Goal: Information Seeking & Learning: Learn about a topic

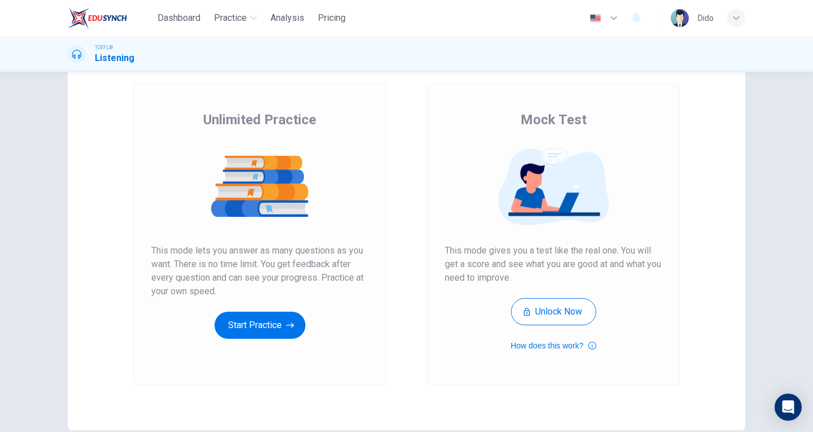
scroll to position [20, 0]
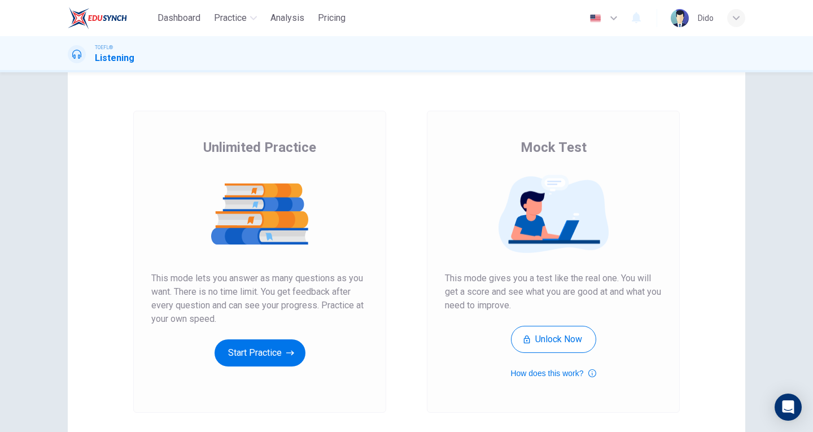
click at [0, 339] on div "Unlimited Practice Mock Test Unlimited Practice This mode lets you answer as ma…" at bounding box center [406, 252] width 813 height 360
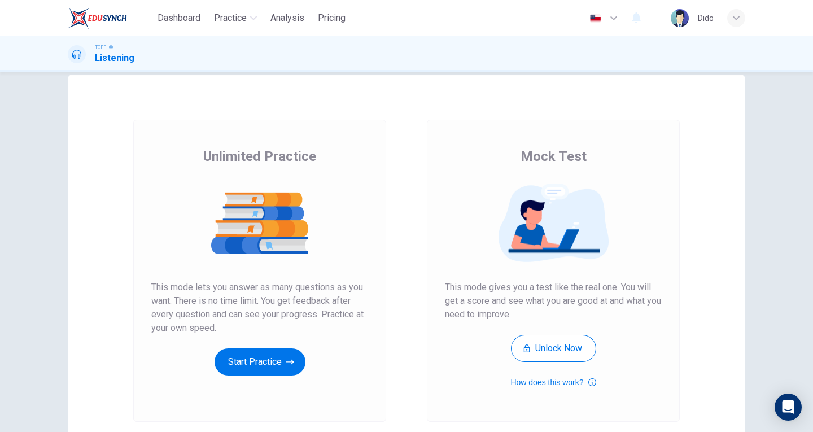
scroll to position [0, 0]
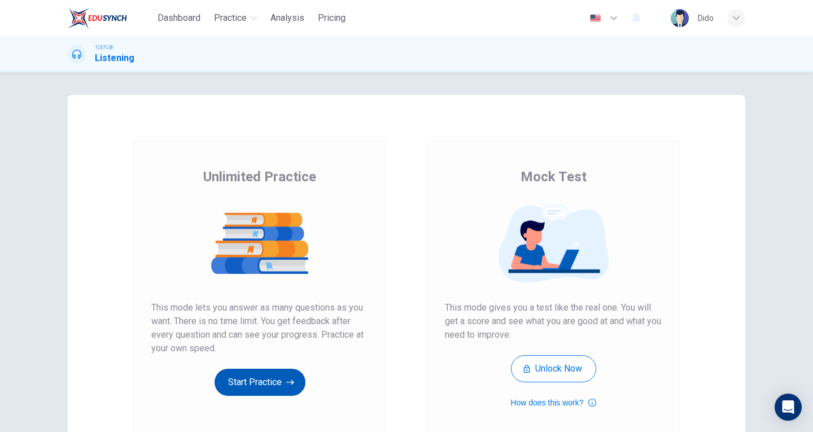
click at [265, 392] on button "Start Practice" at bounding box center [259, 382] width 91 height 27
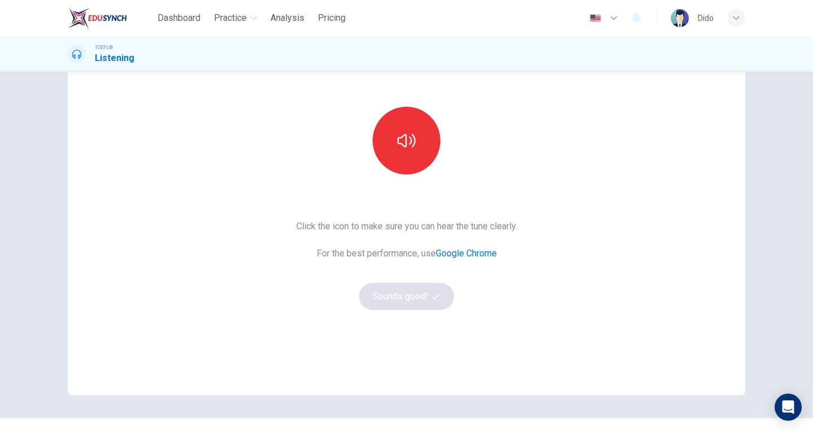
scroll to position [56, 0]
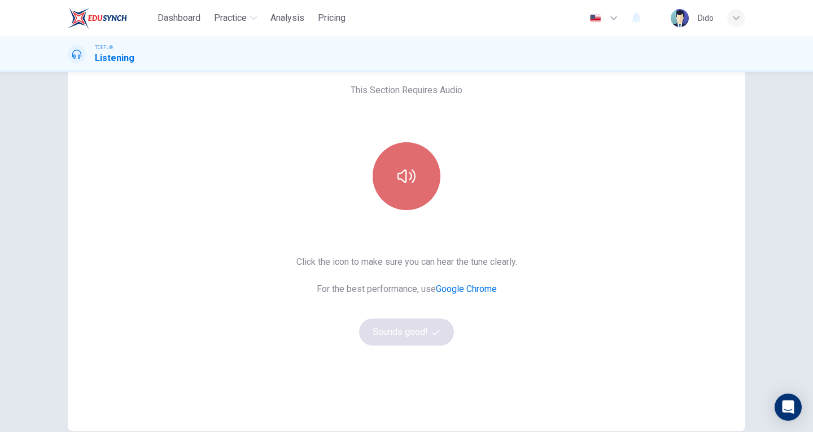
click at [404, 174] on icon "button" at bounding box center [406, 176] width 18 height 14
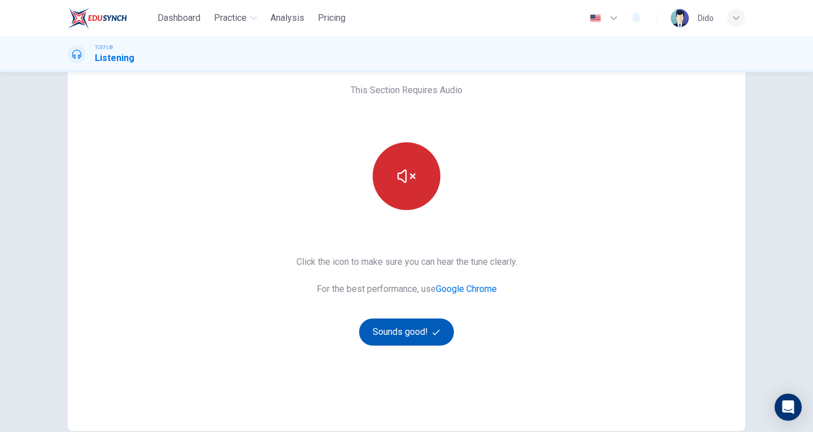
click at [427, 334] on button "Sounds good!" at bounding box center [406, 331] width 95 height 27
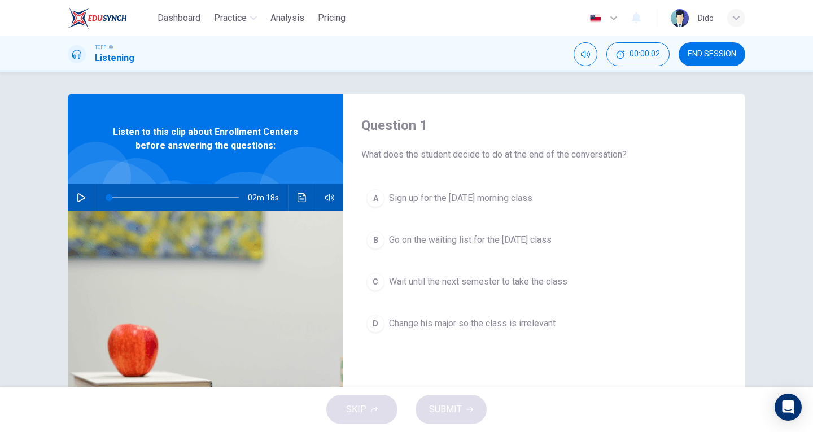
scroll to position [0, 0]
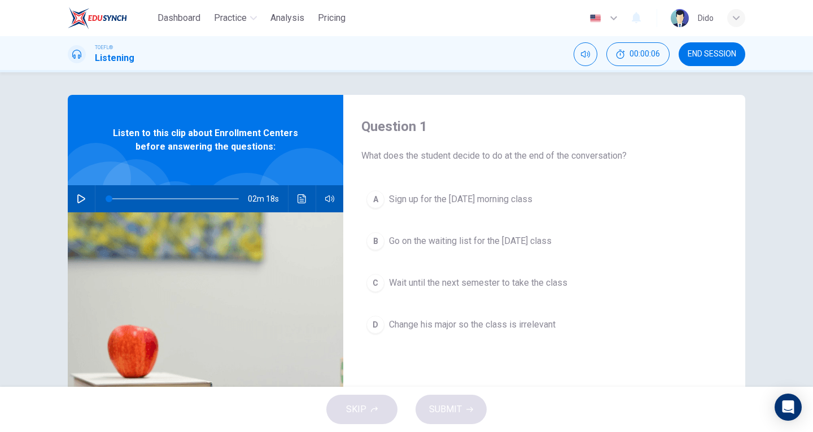
click at [81, 200] on icon "button" at bounding box center [81, 198] width 9 height 9
type input "0"
click at [544, 240] on span "Go on the waiting list for the [DATE] class" at bounding box center [470, 241] width 163 height 14
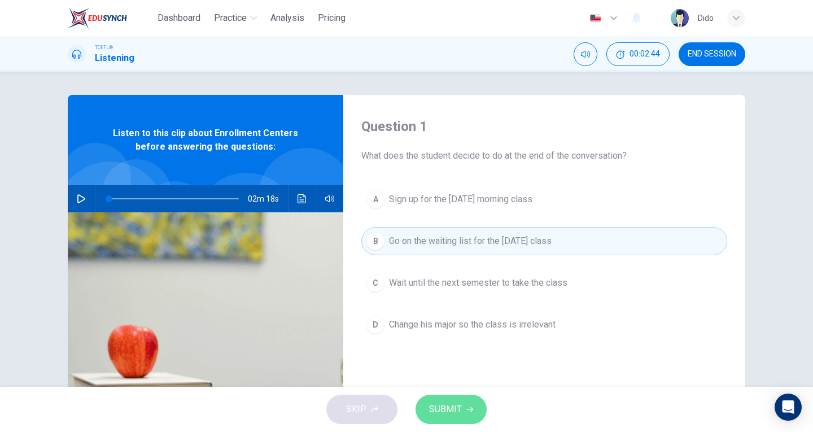
click at [462, 411] on button "SUBMIT" at bounding box center [450, 409] width 71 height 29
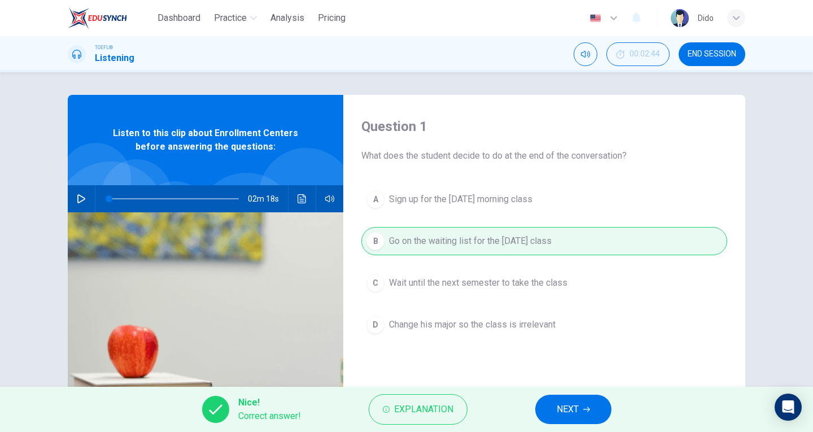
click at [571, 414] on span "NEXT" at bounding box center [568, 409] width 22 height 16
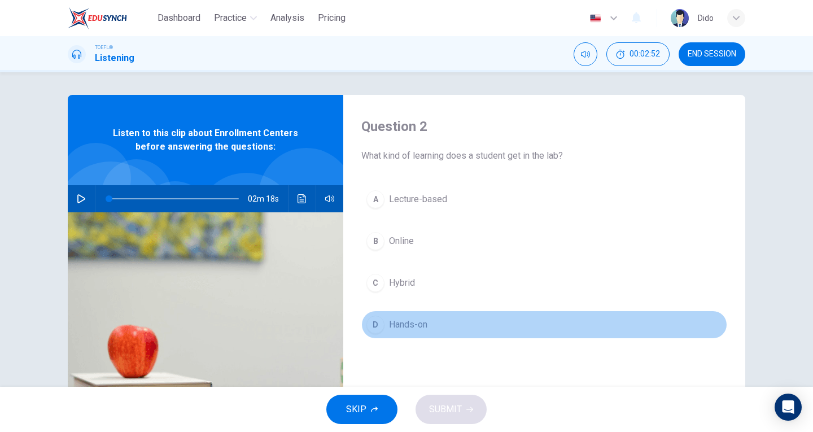
click at [417, 320] on span "Hands-on" at bounding box center [408, 325] width 38 height 14
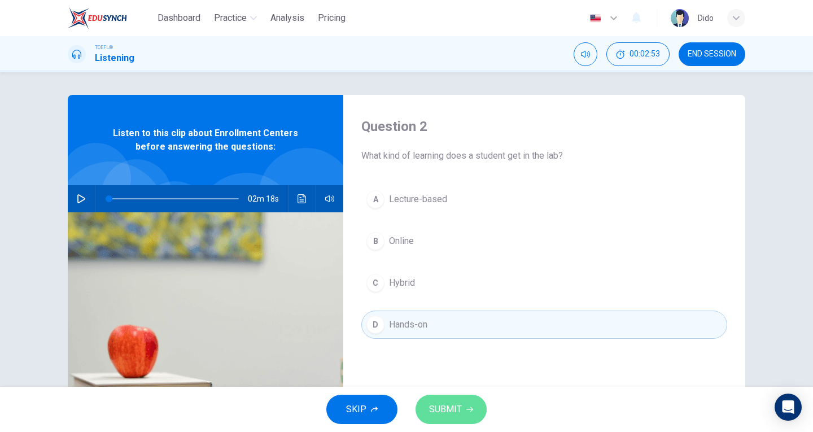
click at [466, 417] on button "SUBMIT" at bounding box center [450, 409] width 71 height 29
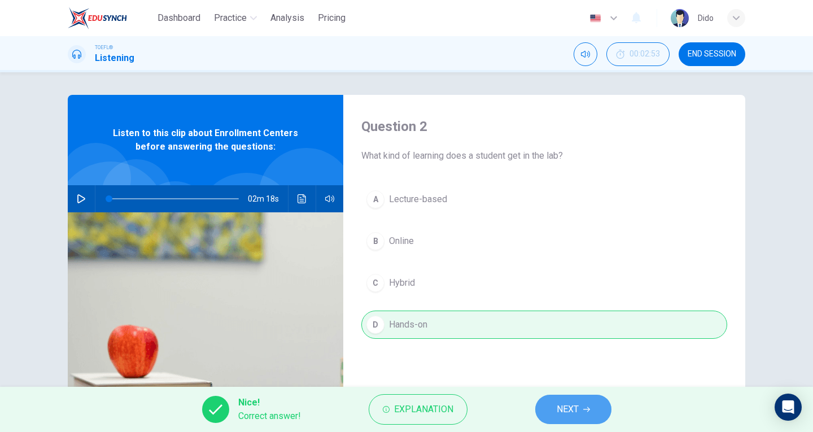
click at [559, 411] on span "NEXT" at bounding box center [568, 409] width 22 height 16
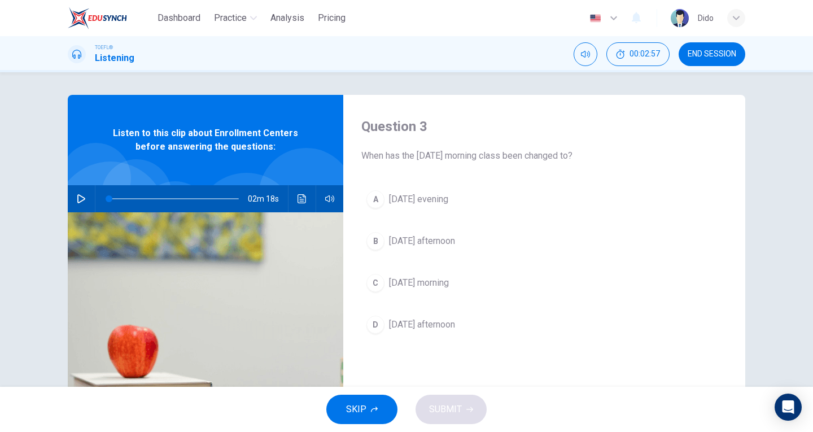
click at [435, 284] on span "[DATE] morning" at bounding box center [419, 283] width 60 height 14
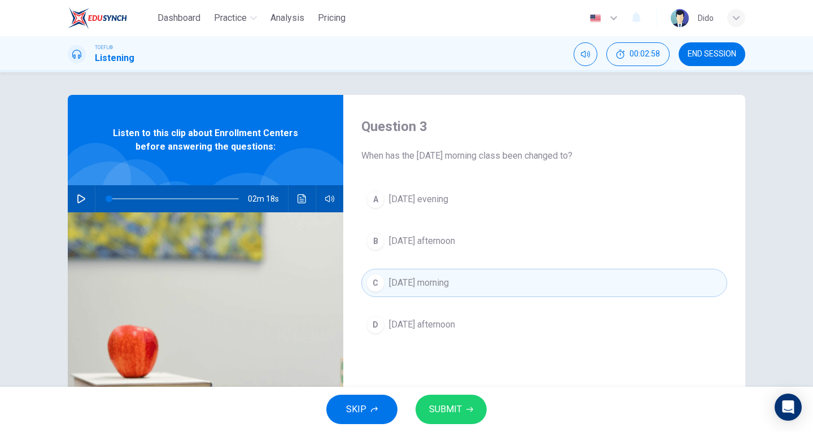
click at [446, 404] on span "SUBMIT" at bounding box center [445, 409] width 33 height 16
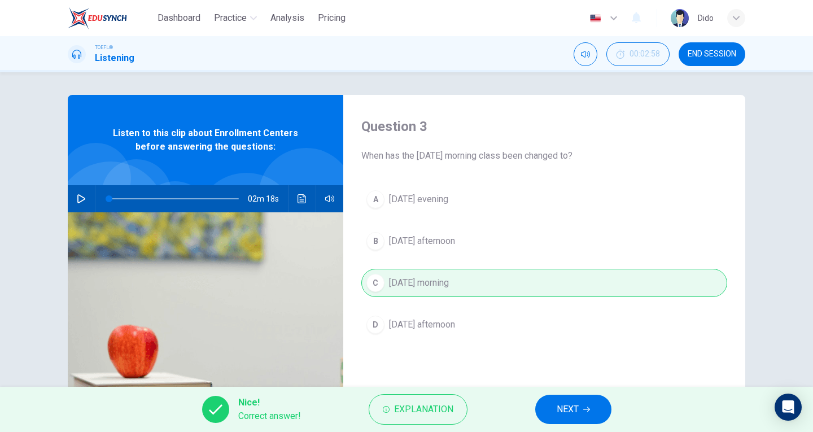
click at [558, 403] on span "NEXT" at bounding box center [568, 409] width 22 height 16
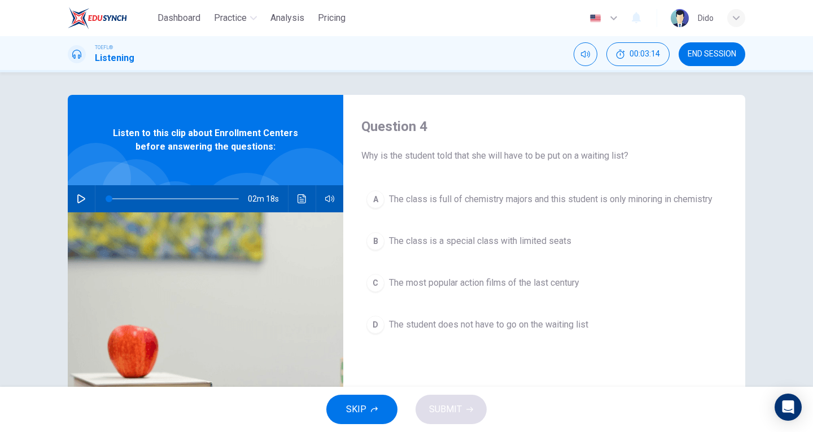
click at [544, 239] on span "The class is a special class with limited seats" at bounding box center [480, 241] width 182 height 14
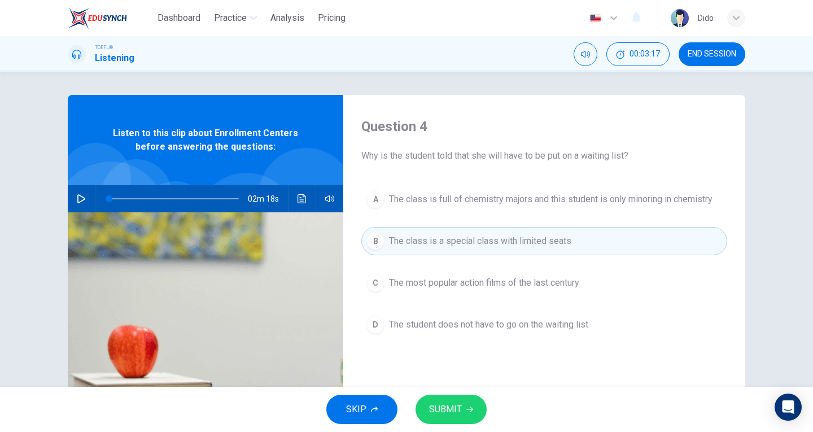
click at [463, 410] on button "SUBMIT" at bounding box center [450, 409] width 71 height 29
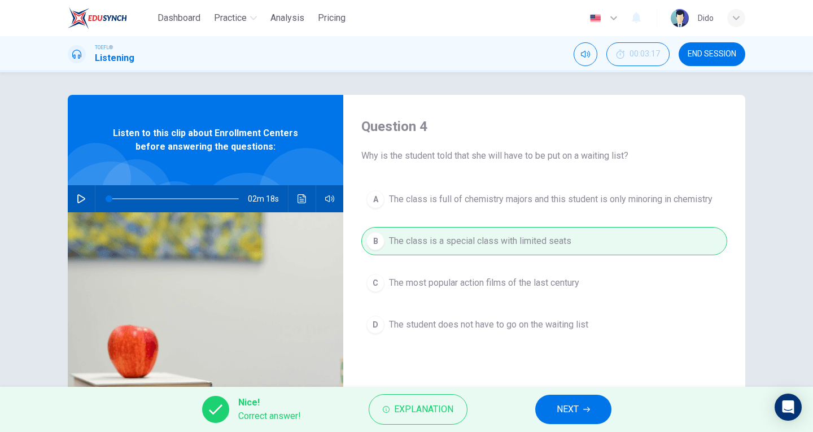
click at [572, 407] on span "NEXT" at bounding box center [568, 409] width 22 height 16
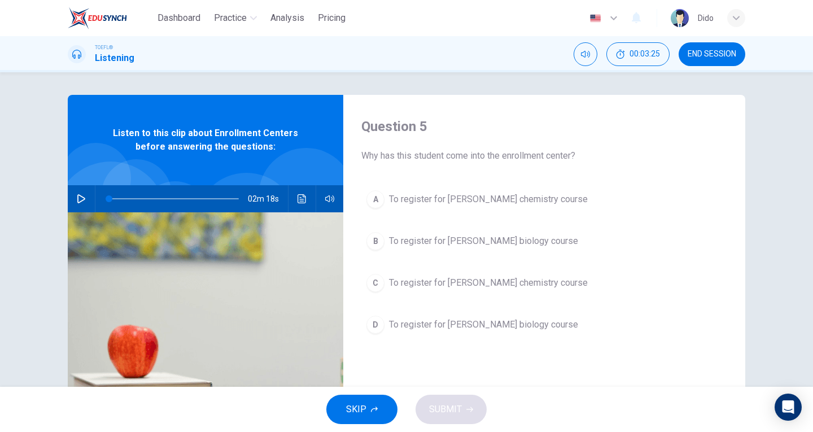
click at [451, 192] on span "To register for [PERSON_NAME] chemistry course" at bounding box center [488, 199] width 199 height 14
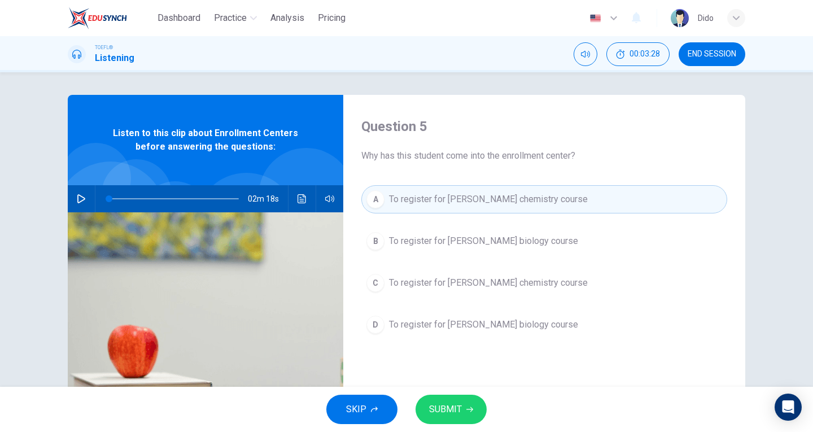
click at [466, 401] on button "SUBMIT" at bounding box center [450, 409] width 71 height 29
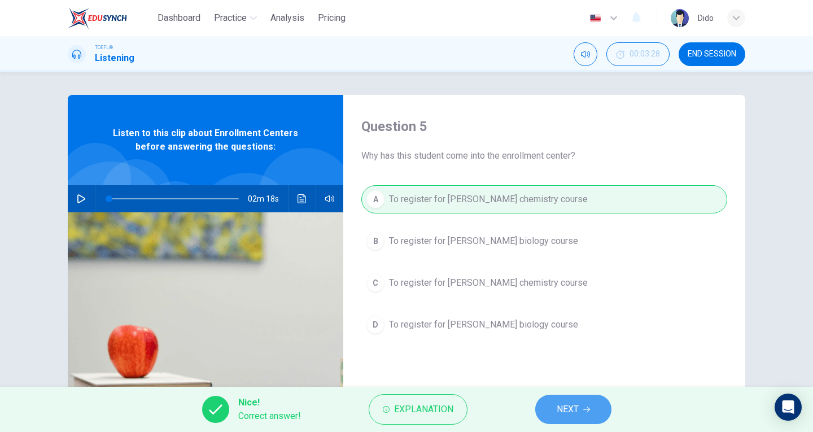
click at [569, 404] on span "NEXT" at bounding box center [568, 409] width 22 height 16
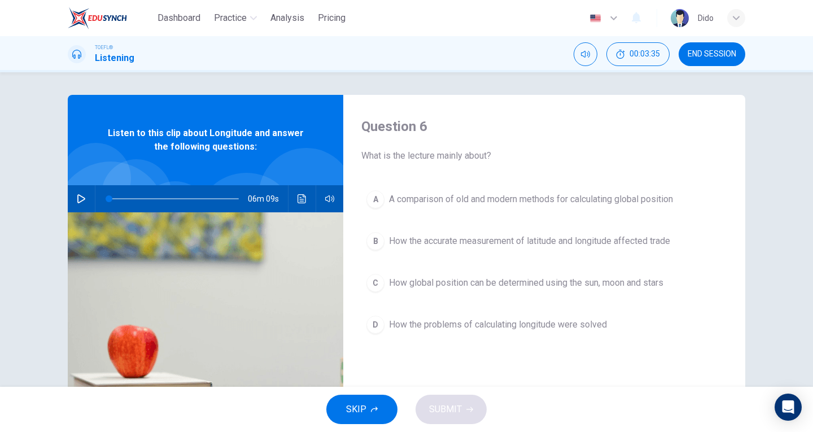
click at [85, 202] on button "button" at bounding box center [81, 198] width 18 height 27
click at [124, 196] on span at bounding box center [125, 198] width 7 height 7
click at [77, 194] on icon "button" at bounding box center [81, 198] width 9 height 9
click at [78, 200] on icon "button" at bounding box center [81, 198] width 9 height 9
drag, startPoint x: 149, startPoint y: 197, endPoint x: 89, endPoint y: 195, distance: 59.9
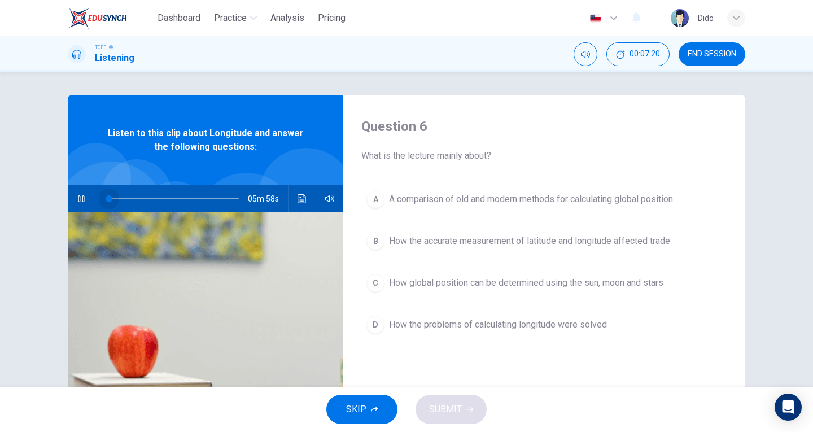
click at [89, 195] on div "05m 58s" at bounding box center [205, 198] width 275 height 27
click at [82, 199] on icon "button" at bounding box center [81, 198] width 9 height 9
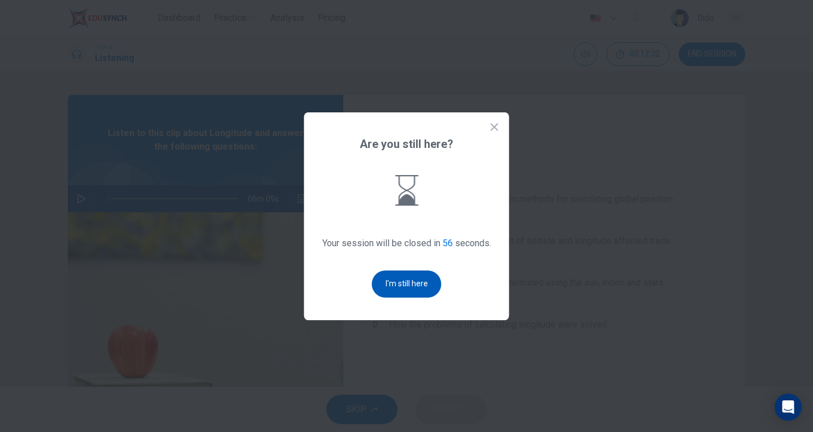
click at [418, 283] on button "I'm still here" at bounding box center [406, 283] width 69 height 27
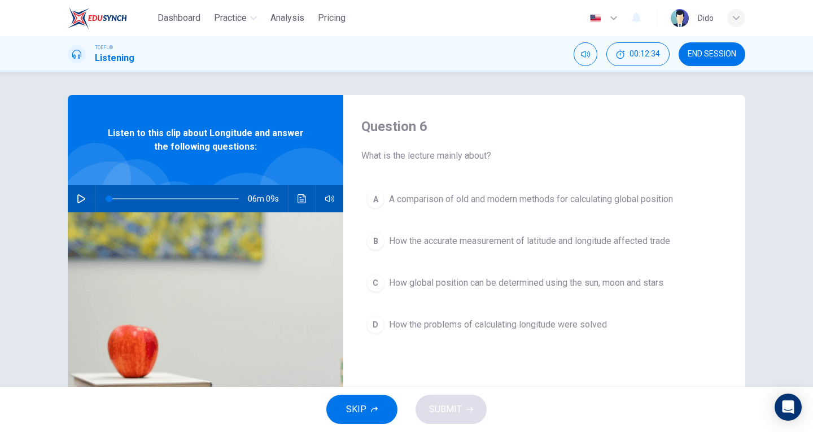
click at [76, 193] on button "button" at bounding box center [81, 198] width 18 height 27
type input "28"
click at [72, 185] on button "button" at bounding box center [81, 198] width 18 height 27
click at [142, 196] on span at bounding box center [145, 198] width 7 height 7
click at [131, 198] on span at bounding box center [133, 198] width 7 height 7
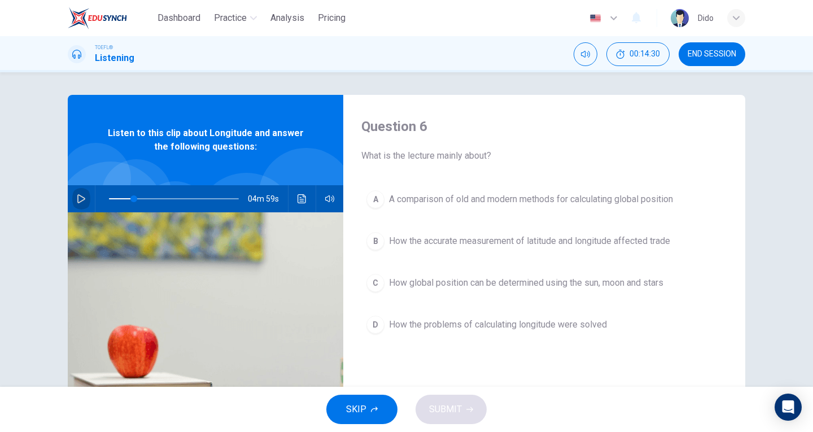
click at [73, 199] on button "button" at bounding box center [81, 198] width 18 height 27
click at [72, 185] on button "button" at bounding box center [81, 198] width 18 height 27
click at [144, 198] on span at bounding box center [146, 198] width 7 height 7
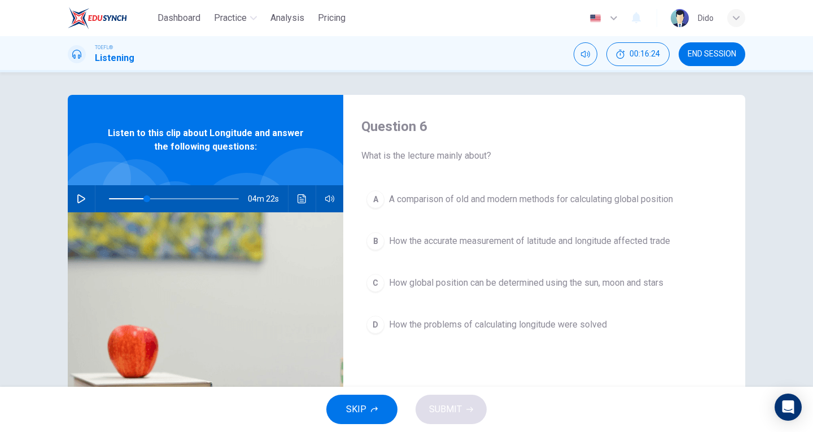
click at [79, 199] on icon "button" at bounding box center [81, 198] width 9 height 9
type input "0"
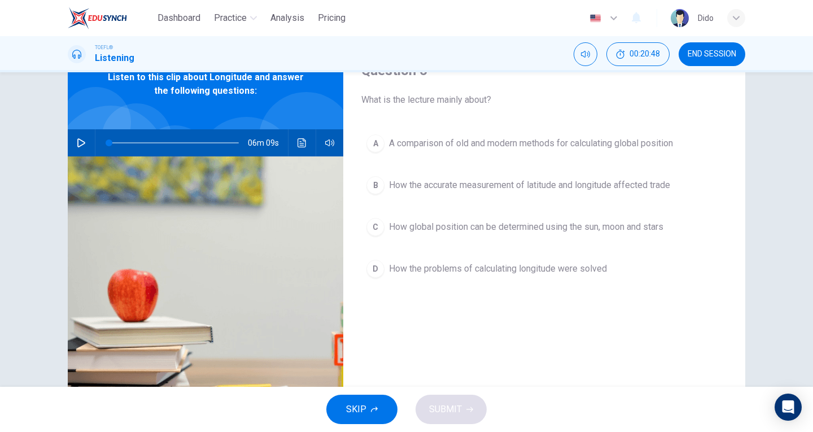
scroll to position [56, 0]
click at [446, 225] on span "How global position can be determined using the sun, moon and stars" at bounding box center [526, 227] width 274 height 14
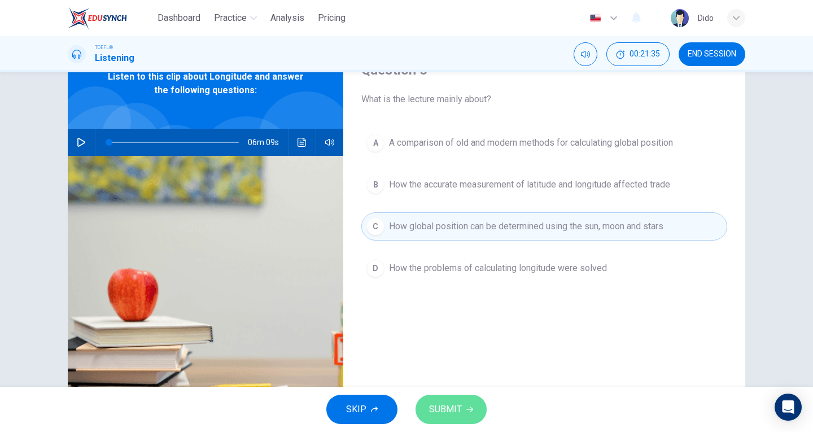
click at [449, 403] on span "SUBMIT" at bounding box center [445, 409] width 33 height 16
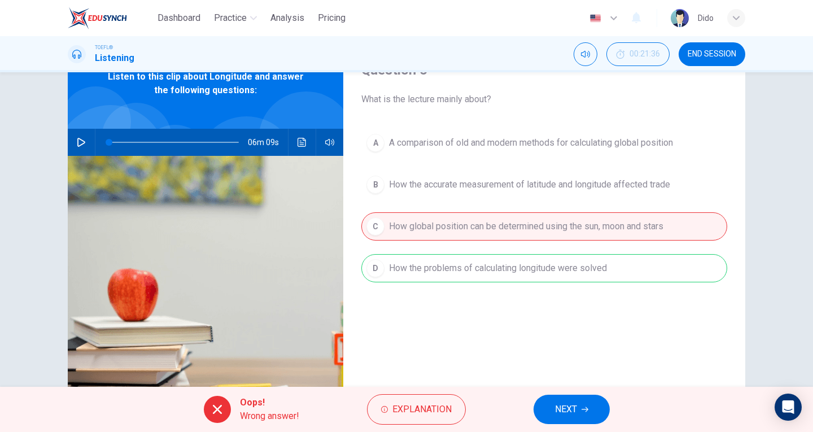
drag, startPoint x: 564, startPoint y: 259, endPoint x: 412, endPoint y: 272, distance: 153.0
click at [417, 270] on div "A A comparison of old and modern methods for calculating global position B How …" at bounding box center [544, 217] width 366 height 176
drag, startPoint x: 586, startPoint y: 407, endPoint x: 580, endPoint y: 407, distance: 6.2
click at [585, 407] on icon "button" at bounding box center [584, 409] width 7 height 7
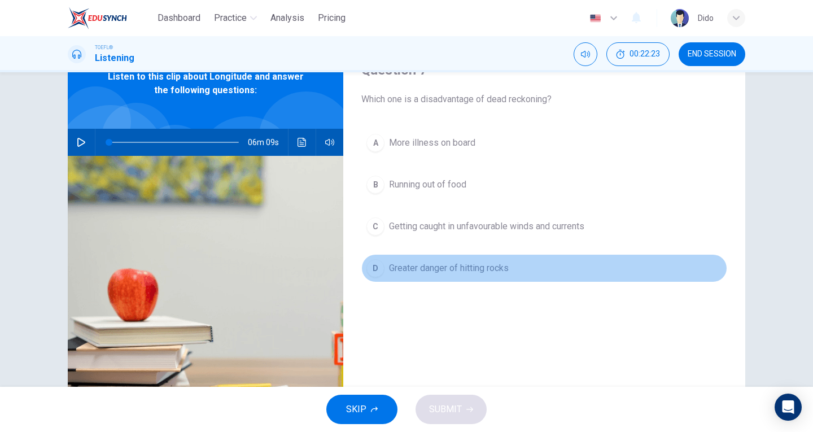
click at [437, 267] on span "Greater danger of hitting rocks" at bounding box center [449, 268] width 120 height 14
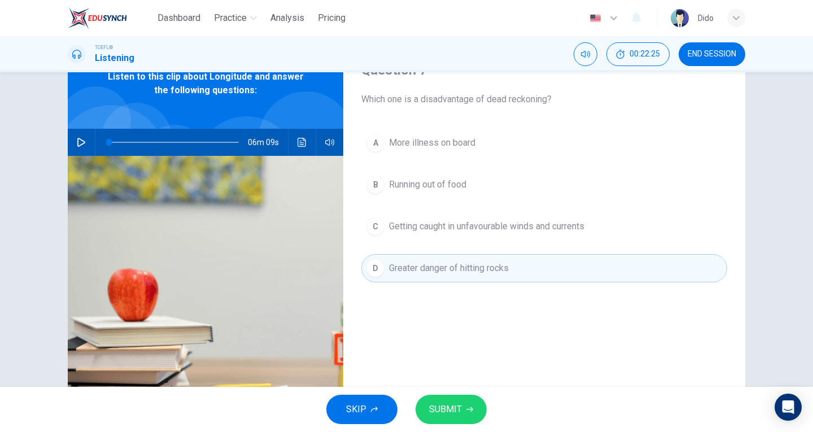
click at [466, 406] on icon "button" at bounding box center [469, 409] width 7 height 7
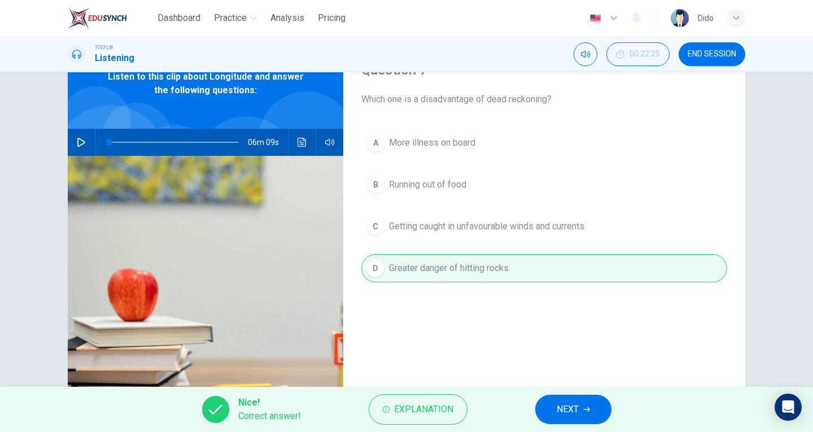
click at [563, 406] on span "NEXT" at bounding box center [568, 409] width 22 height 16
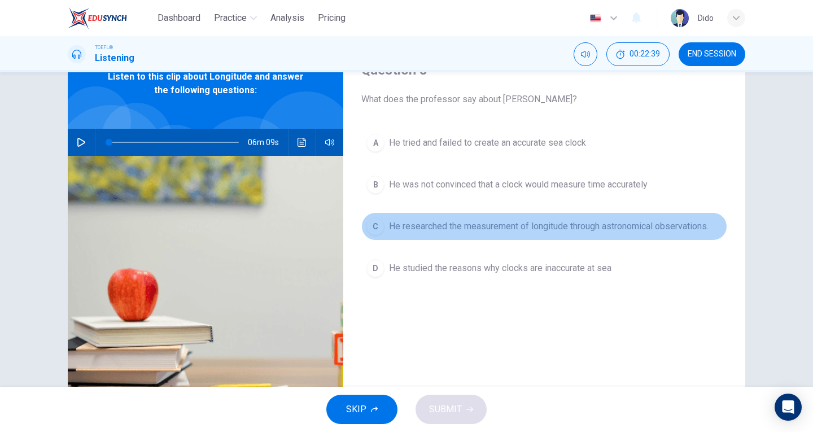
click at [452, 227] on span "He researched the measurement of longitude through astronomical observations." at bounding box center [548, 227] width 319 height 14
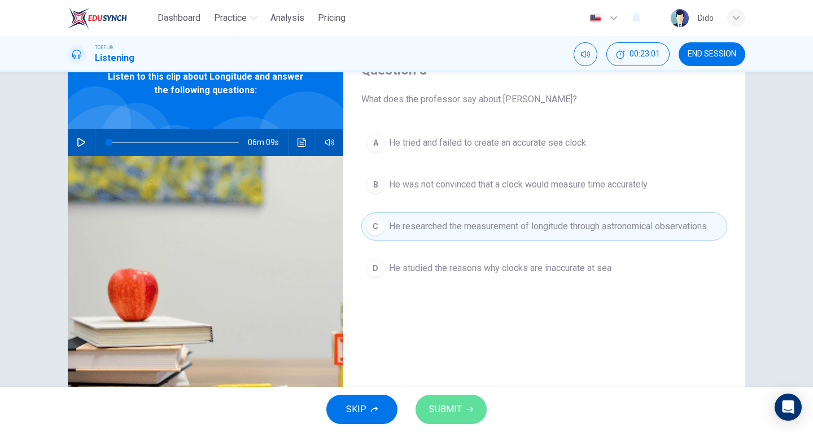
click at [448, 408] on span "SUBMIT" at bounding box center [445, 409] width 33 height 16
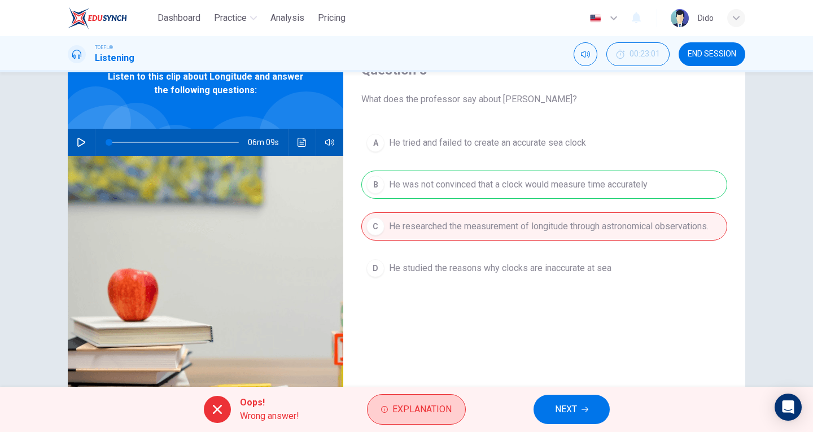
click at [419, 402] on span "Explanation" at bounding box center [421, 409] width 59 height 16
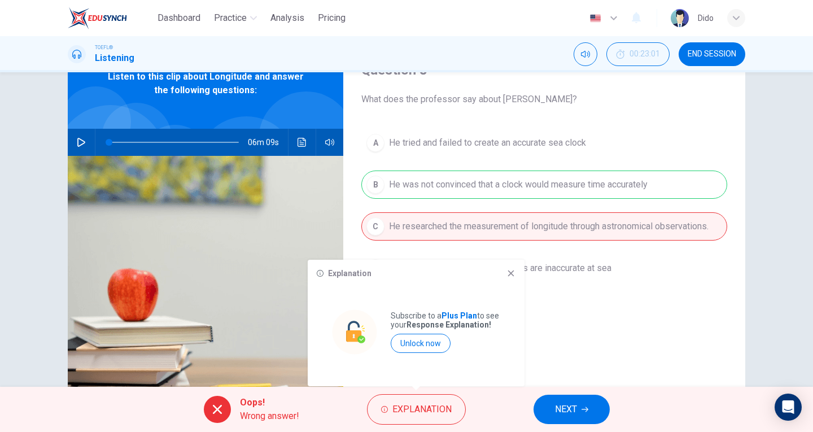
click at [574, 316] on div "Question 8 What does the professor say about [PERSON_NAME]? A He tried and fail…" at bounding box center [544, 234] width 402 height 392
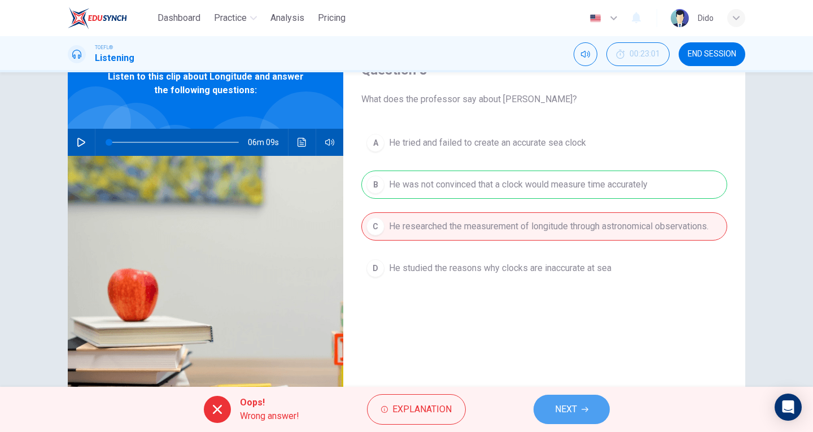
click at [581, 404] on button "NEXT" at bounding box center [571, 409] width 76 height 29
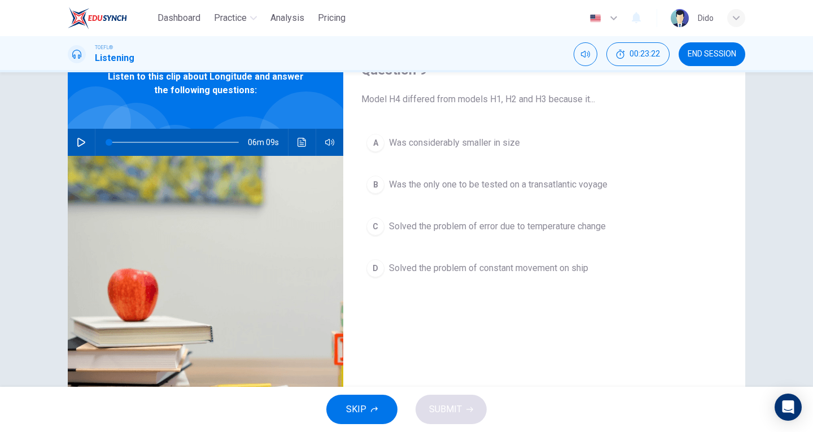
click at [566, 229] on span "Solved the problem of error due to temperature change" at bounding box center [497, 227] width 217 height 14
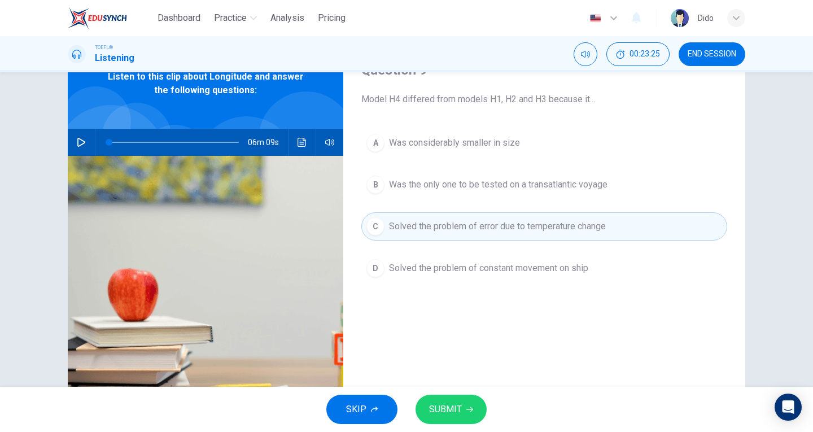
click at [456, 416] on span "SUBMIT" at bounding box center [445, 409] width 33 height 16
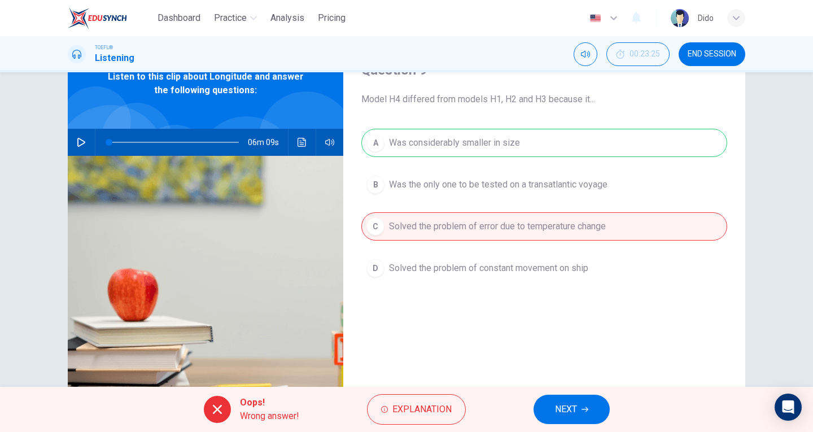
click at [569, 414] on span "NEXT" at bounding box center [566, 409] width 22 height 16
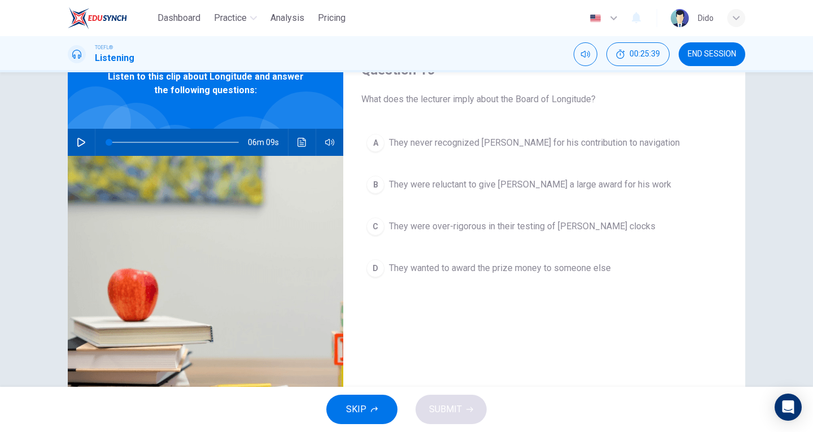
click at [555, 190] on span "They were reluctant to give [PERSON_NAME] a large award for his work" at bounding box center [530, 185] width 282 height 14
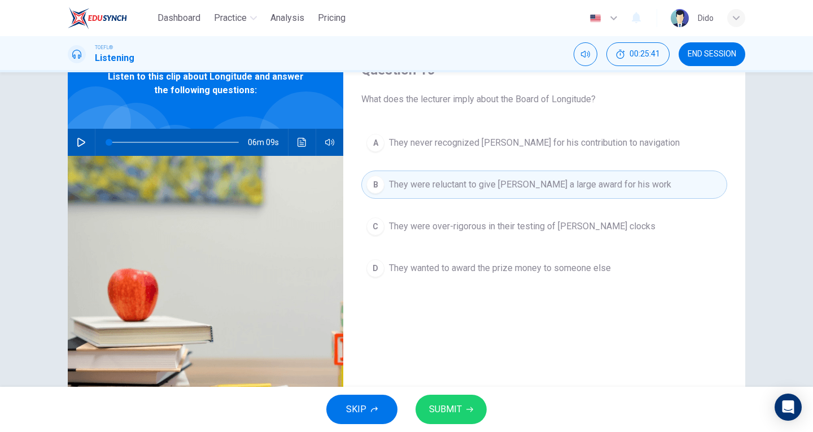
click at [456, 405] on span "SUBMIT" at bounding box center [445, 409] width 33 height 16
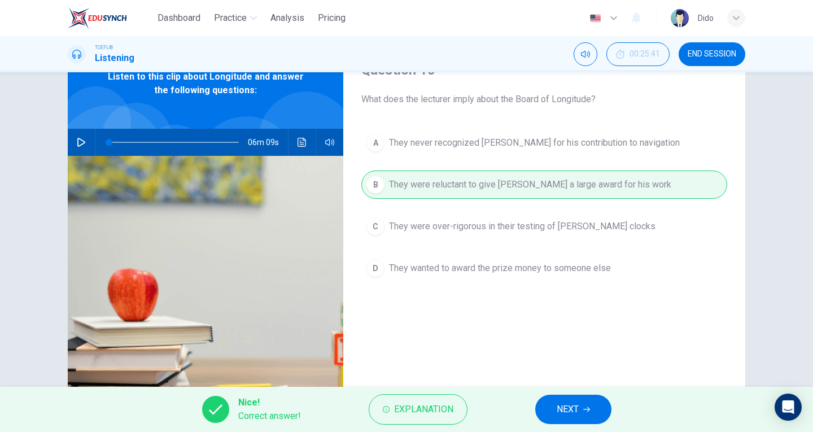
click at [576, 414] on span "NEXT" at bounding box center [568, 409] width 22 height 16
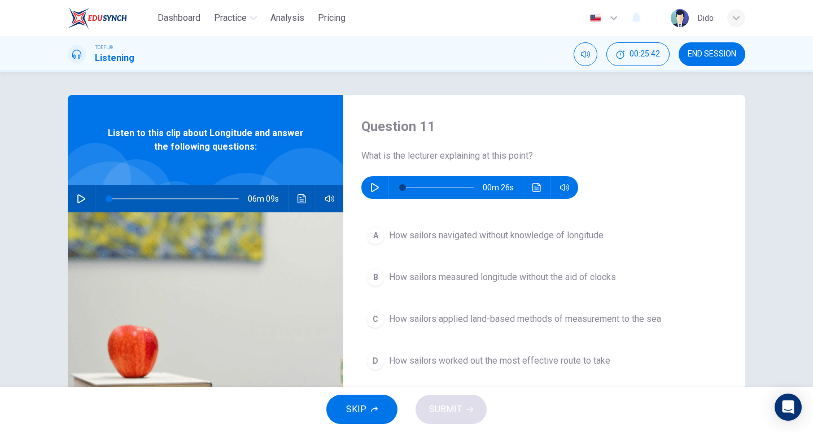
scroll to position [0, 0]
click at [367, 189] on button "button" at bounding box center [375, 187] width 18 height 23
type input "0"
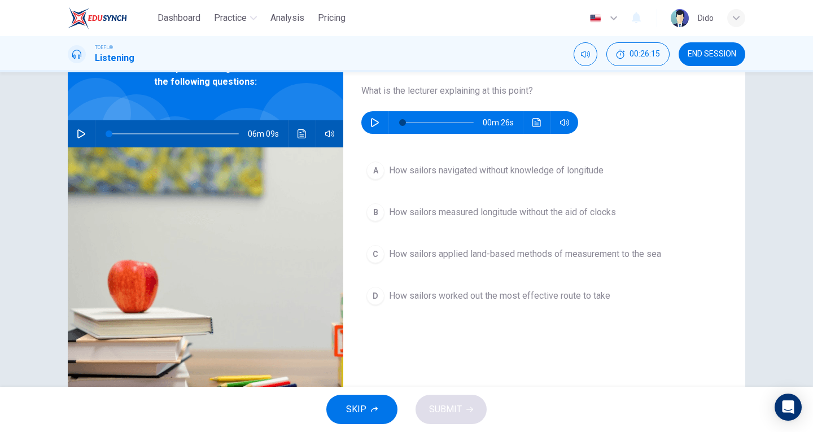
scroll to position [113, 0]
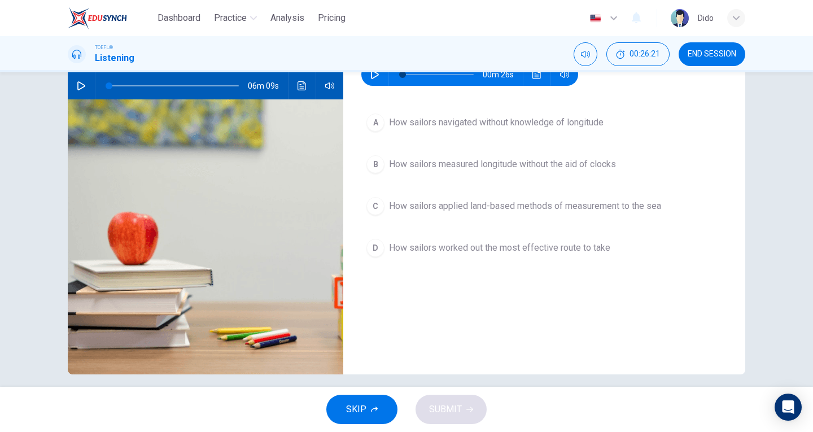
click at [559, 166] on span "How sailors measured longitude without the aid of clocks" at bounding box center [502, 164] width 227 height 14
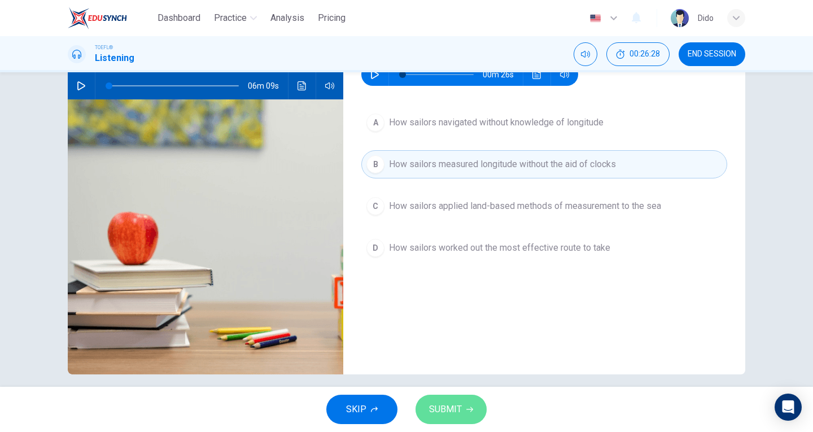
click at [466, 405] on button "SUBMIT" at bounding box center [450, 409] width 71 height 29
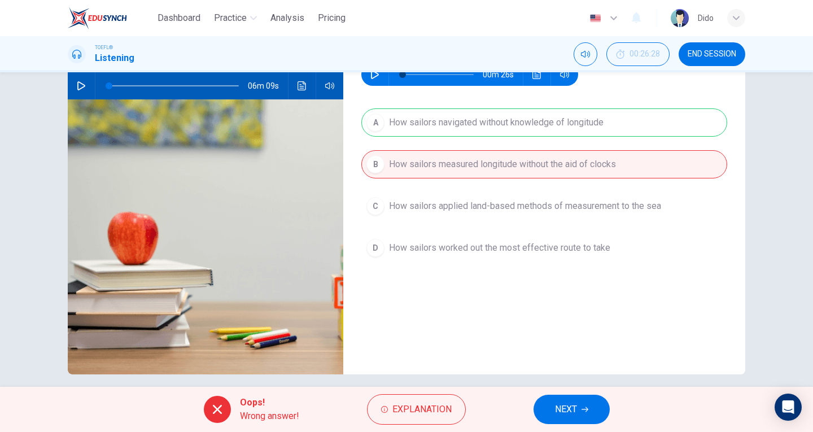
drag, startPoint x: 588, startPoint y: 120, endPoint x: 381, endPoint y: 123, distance: 206.6
click at [381, 123] on div "A How sailors navigated without knowledge of longitude B How sailors measured l…" at bounding box center [544, 196] width 366 height 176
click at [581, 408] on button "NEXT" at bounding box center [571, 409] width 76 height 29
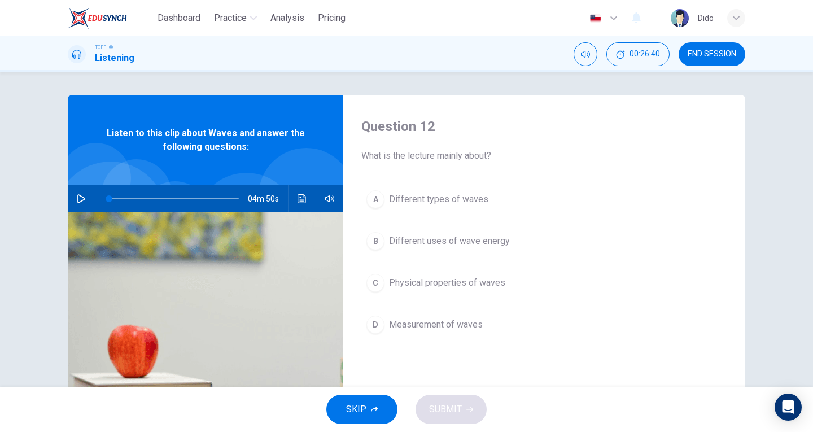
click at [79, 202] on icon "button" at bounding box center [81, 198] width 9 height 9
type input "0"
click at [488, 282] on span "Physical properties of waves" at bounding box center [447, 283] width 116 height 14
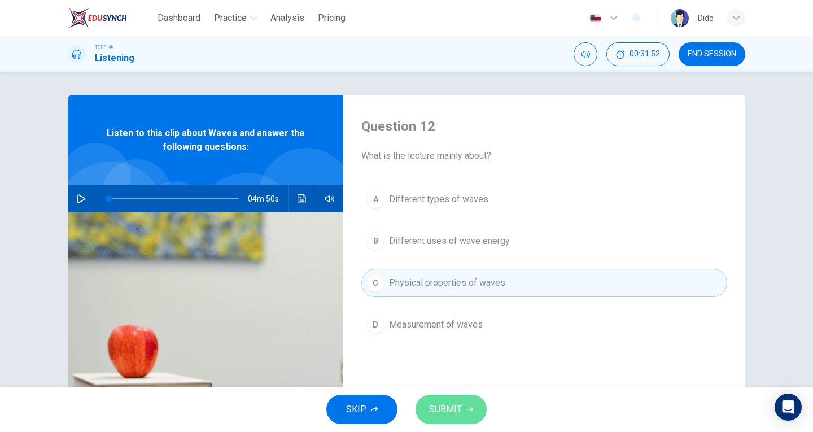
click at [466, 406] on icon "button" at bounding box center [469, 409] width 7 height 7
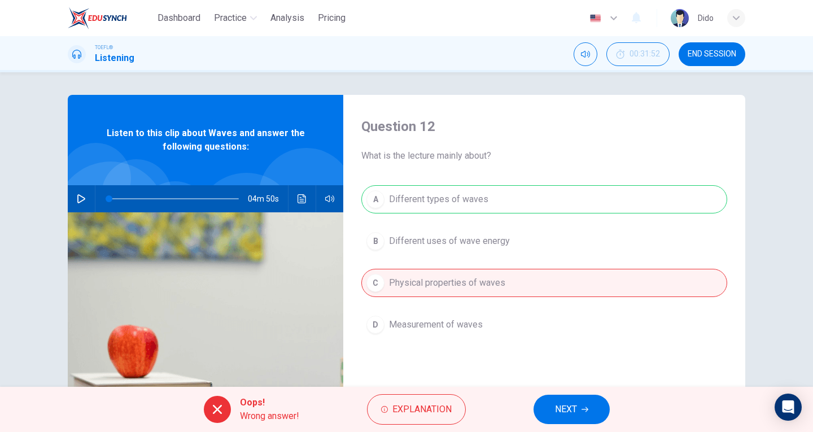
drag, startPoint x: 406, startPoint y: 284, endPoint x: 472, endPoint y: 286, distance: 65.5
click at [472, 286] on div "A Different types of waves B Different uses of wave energy C Physical propertie…" at bounding box center [544, 273] width 366 height 176
click at [403, 410] on span "Explanation" at bounding box center [421, 409] width 59 height 16
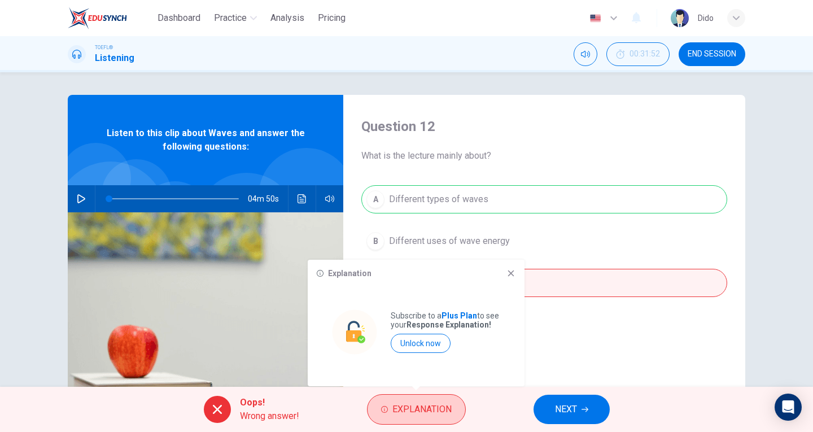
click at [403, 410] on span "Explanation" at bounding box center [421, 409] width 59 height 16
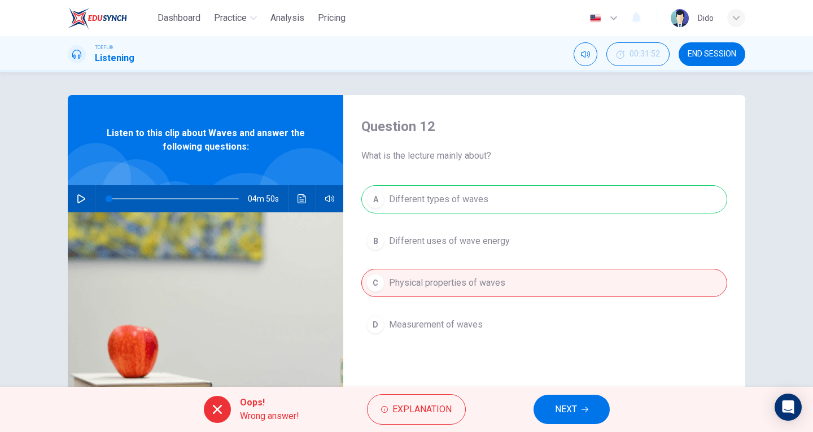
click at [567, 408] on span "NEXT" at bounding box center [566, 409] width 22 height 16
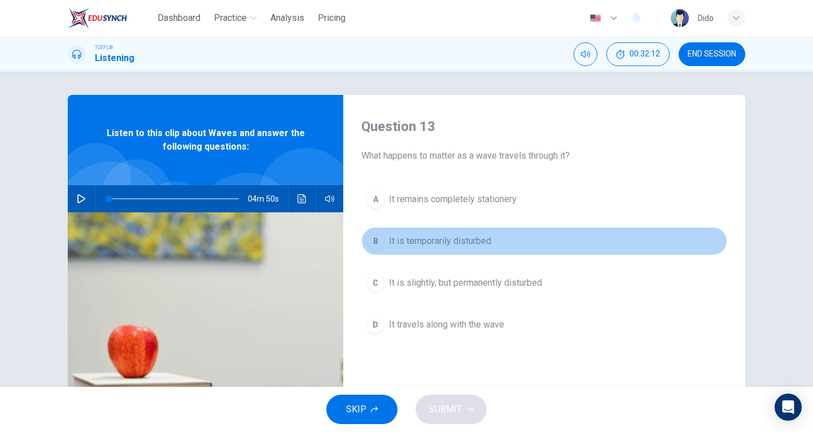
click at [474, 246] on span "It is temporarily disturbed" at bounding box center [440, 241] width 102 height 14
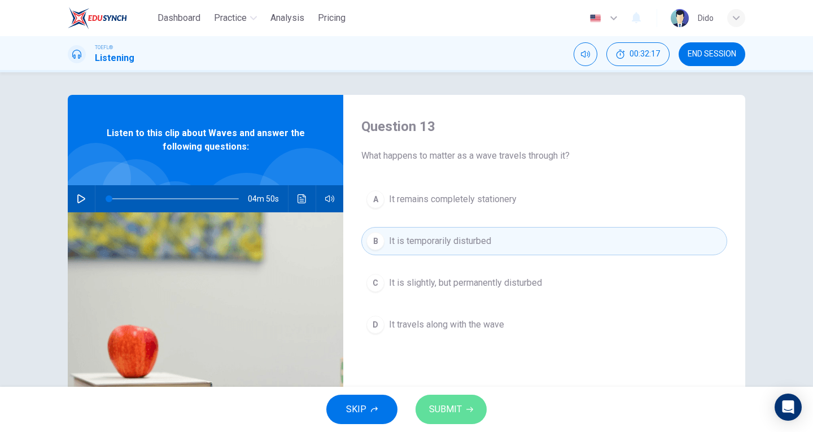
click at [457, 404] on span "SUBMIT" at bounding box center [445, 409] width 33 height 16
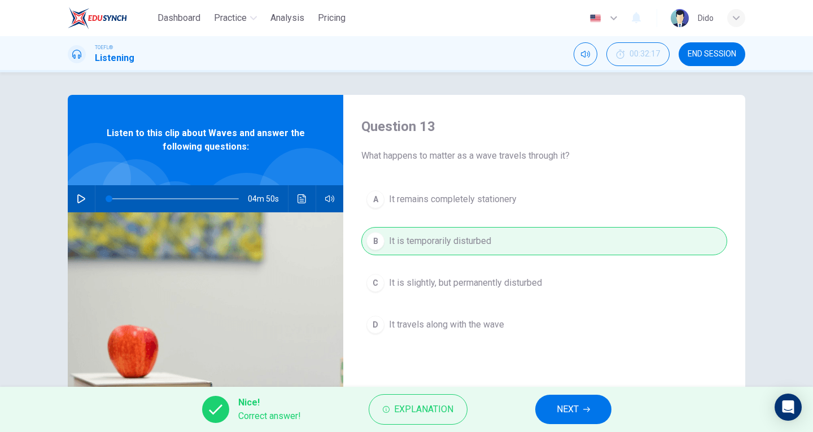
click at [567, 413] on span "NEXT" at bounding box center [568, 409] width 22 height 16
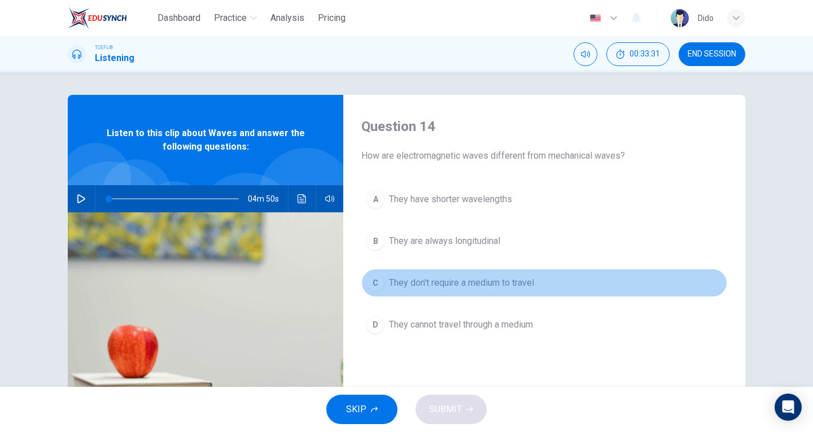
click at [526, 279] on span "They don't require a medium to travel" at bounding box center [461, 283] width 145 height 14
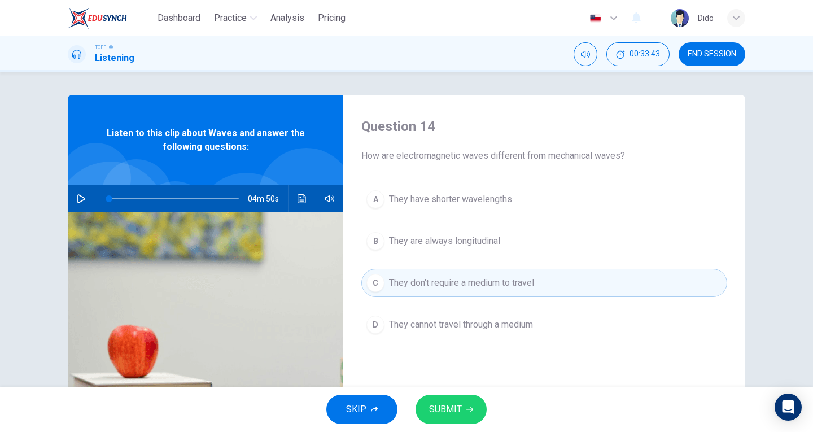
click at [452, 412] on span "SUBMIT" at bounding box center [445, 409] width 33 height 16
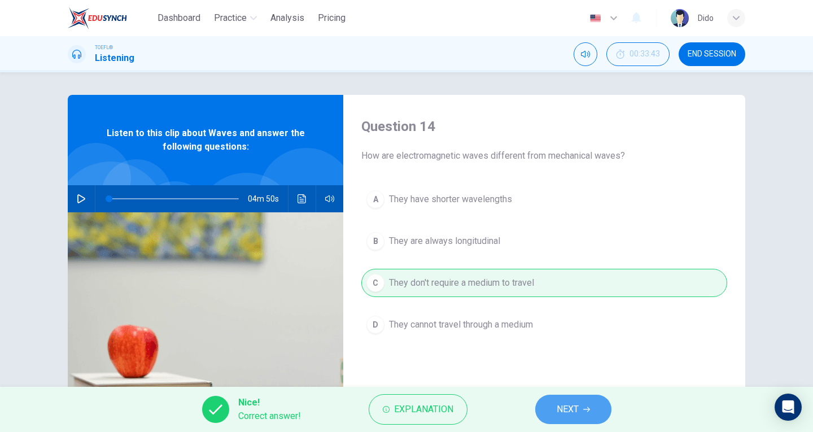
click at [580, 404] on button "NEXT" at bounding box center [573, 409] width 76 height 29
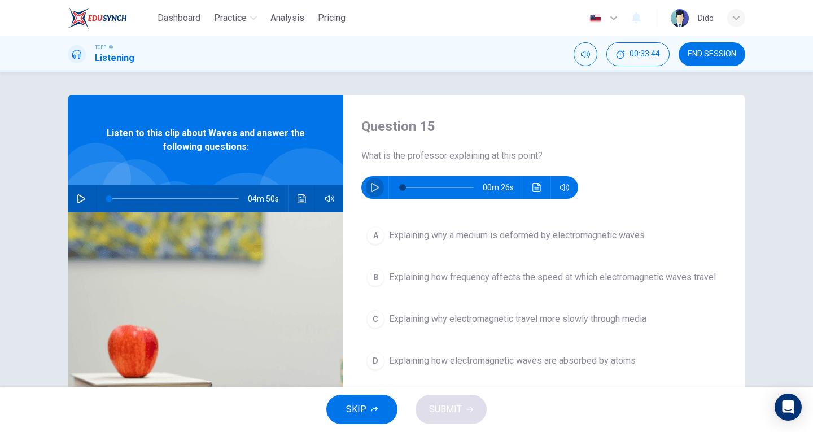
click at [370, 189] on icon "button" at bounding box center [374, 187] width 9 height 9
click at [372, 183] on icon "button" at bounding box center [374, 187] width 9 height 9
click at [366, 184] on button "button" at bounding box center [375, 187] width 18 height 23
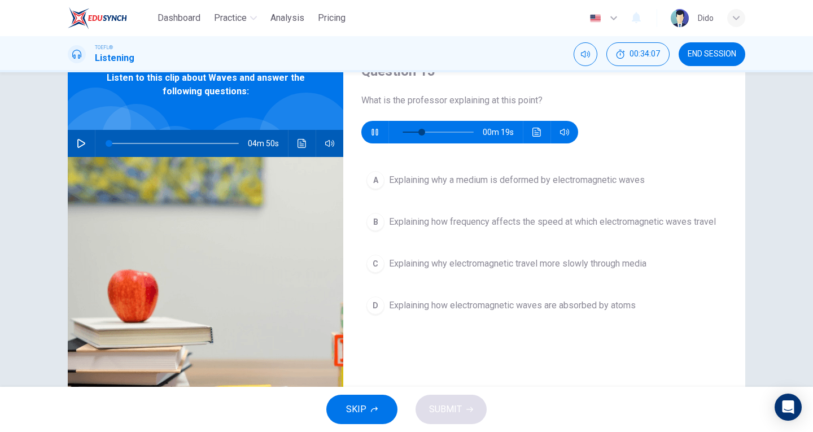
scroll to position [56, 0]
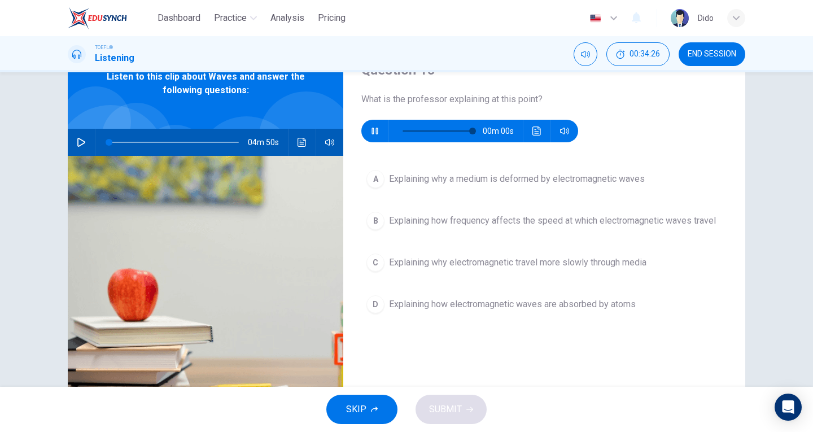
type input "0"
click at [674, 224] on span "Explaining how frequency affects the speed at which electromagnetic waves travel" at bounding box center [552, 221] width 327 height 14
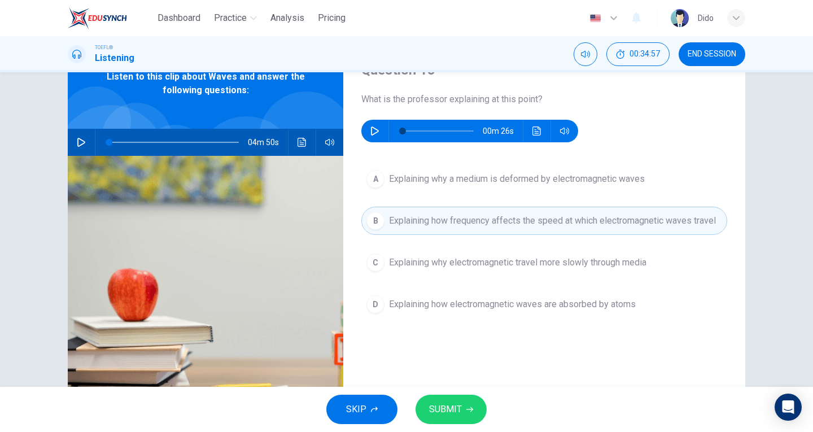
click at [462, 408] on button "SUBMIT" at bounding box center [450, 409] width 71 height 29
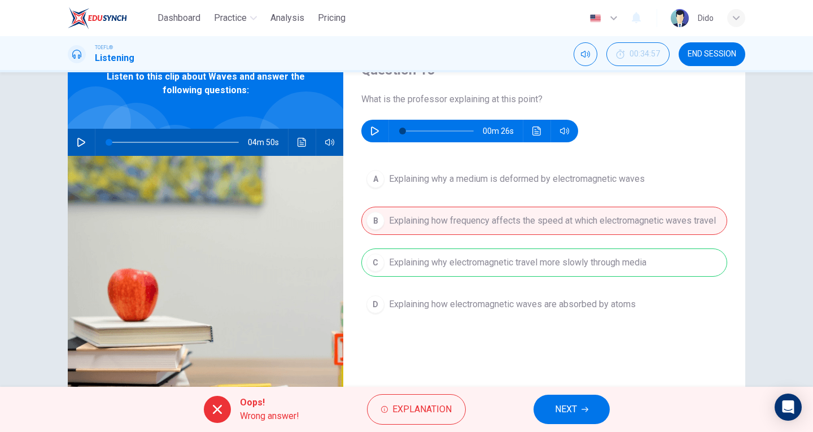
click at [366, 128] on button "button" at bounding box center [375, 131] width 18 height 23
click at [533, 130] on icon "Click to see the audio transcription" at bounding box center [536, 130] width 9 height 9
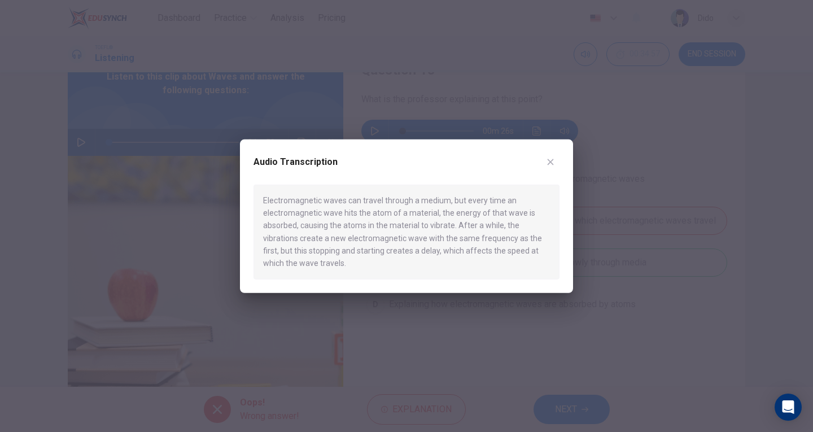
drag, startPoint x: 262, startPoint y: 199, endPoint x: 381, endPoint y: 278, distance: 143.2
click at [382, 279] on div "Electromagnetic waves can travel through a medium, but every time an electromag…" at bounding box center [406, 231] width 306 height 95
drag, startPoint x: 342, startPoint y: 265, endPoint x: 260, endPoint y: 198, distance: 105.9
click at [260, 198] on div "Electromagnetic waves can travel through a medium, but every time an electromag…" at bounding box center [406, 231] width 306 height 95
click at [277, 203] on div "Electromagnetic waves can travel through a medium, but every time an electromag…" at bounding box center [406, 231] width 306 height 95
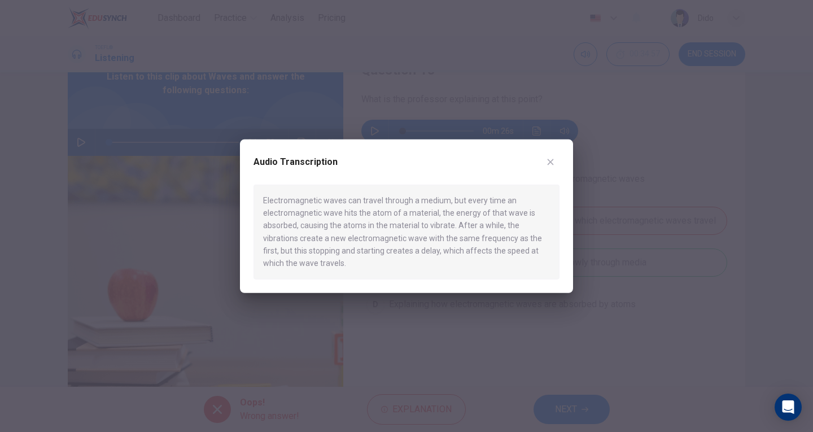
drag, startPoint x: 264, startPoint y: 200, endPoint x: 357, endPoint y: 273, distance: 118.2
click at [357, 273] on div "Electromagnetic waves can travel through a medium, but every time an electromag…" at bounding box center [406, 231] width 306 height 95
click at [551, 159] on icon "button" at bounding box center [550, 161] width 9 height 9
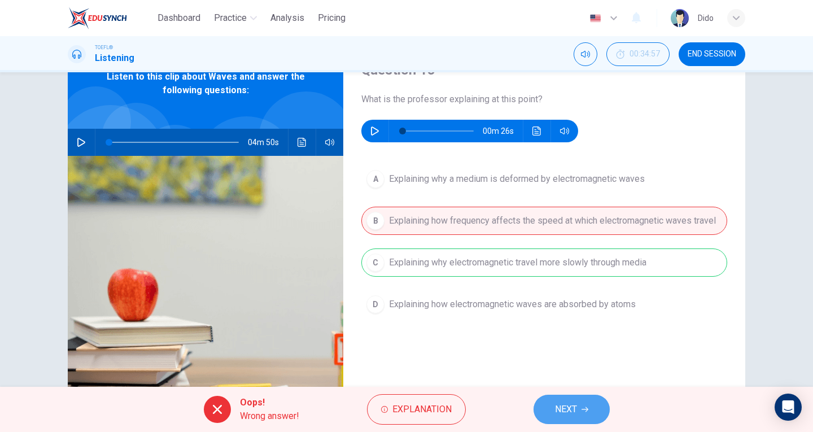
click at [576, 410] on span "NEXT" at bounding box center [566, 409] width 22 height 16
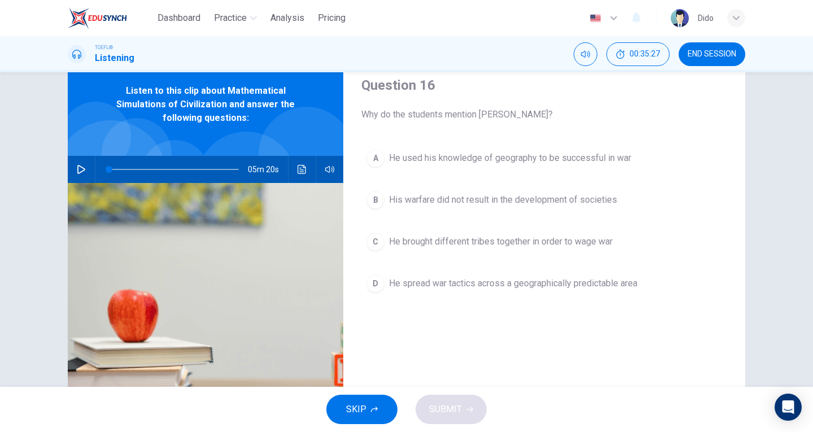
scroll to position [0, 0]
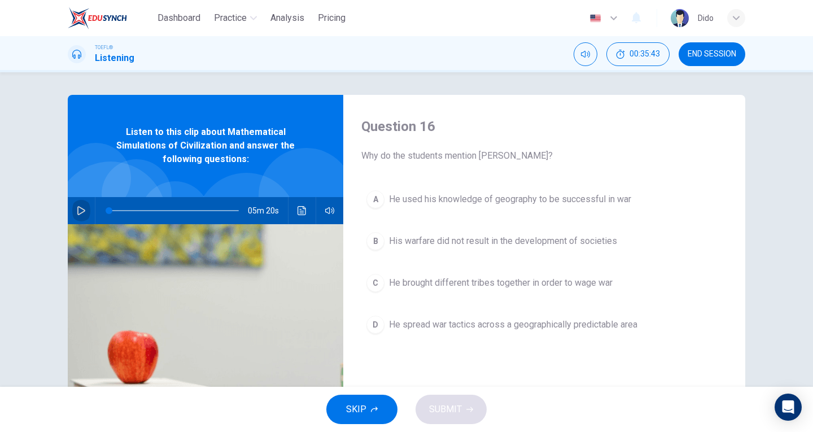
click at [77, 212] on icon "button" at bounding box center [81, 210] width 9 height 9
click at [80, 213] on icon "button" at bounding box center [81, 210] width 9 height 9
type input "24"
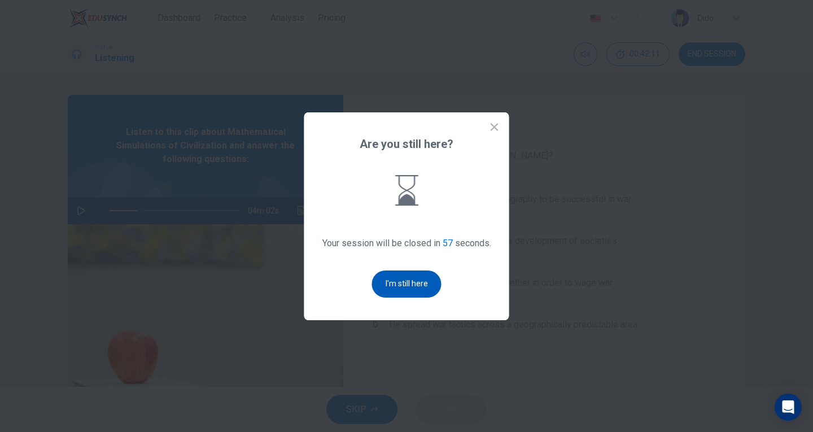
click at [382, 282] on button "I'm still here" at bounding box center [406, 283] width 69 height 27
